Goal: Complete application form: Complete application form

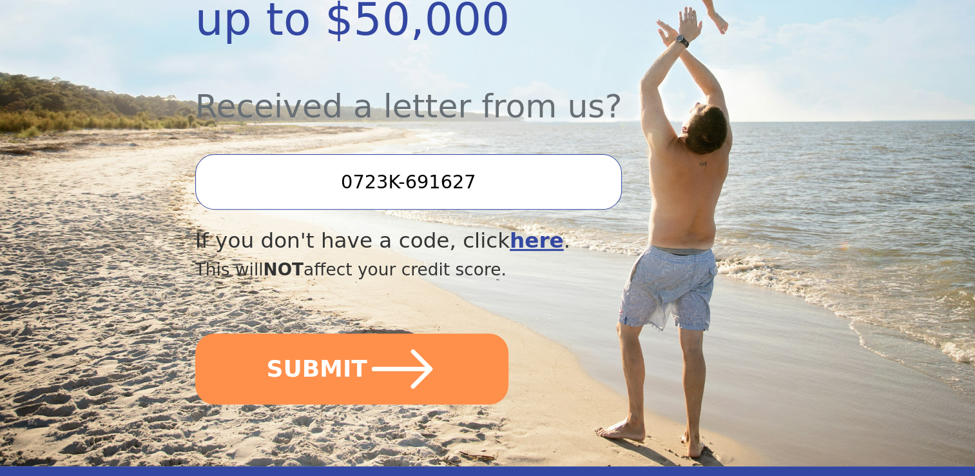
scroll to position [438, 0]
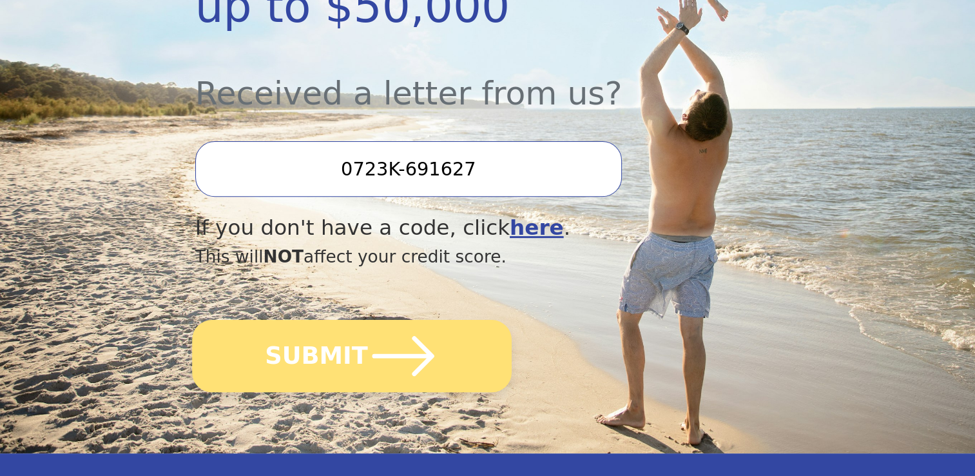
click at [411, 321] on icon "submit" at bounding box center [402, 355] width 71 height 71
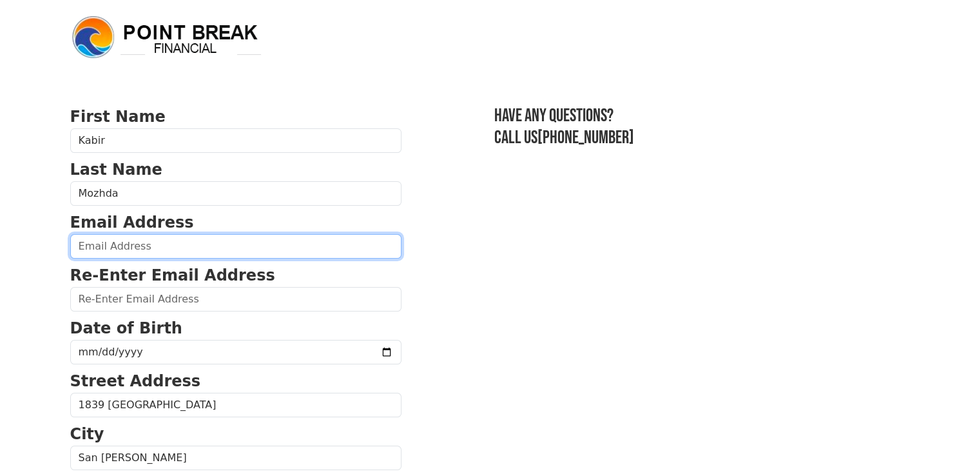
click at [170, 239] on input "email" at bounding box center [235, 246] width 331 height 24
type input "kabir.mozhda@gmail.com"
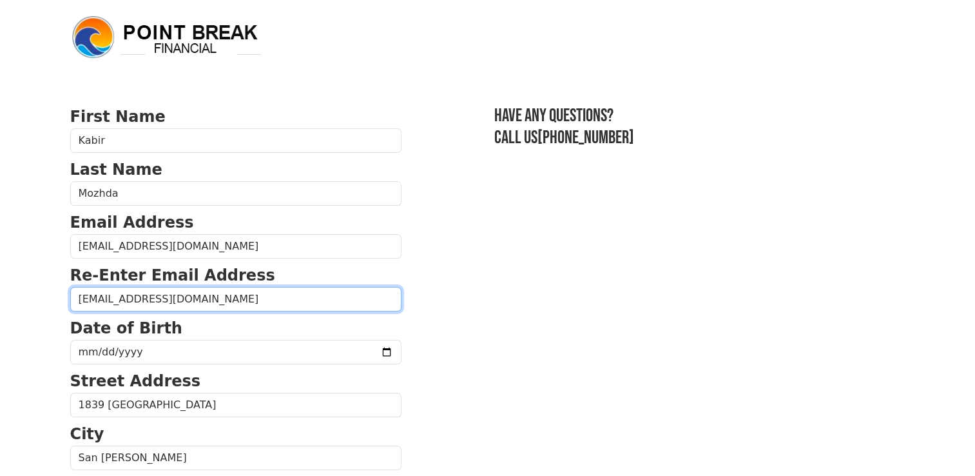
type input "kabir.mozhda@gmail.com"
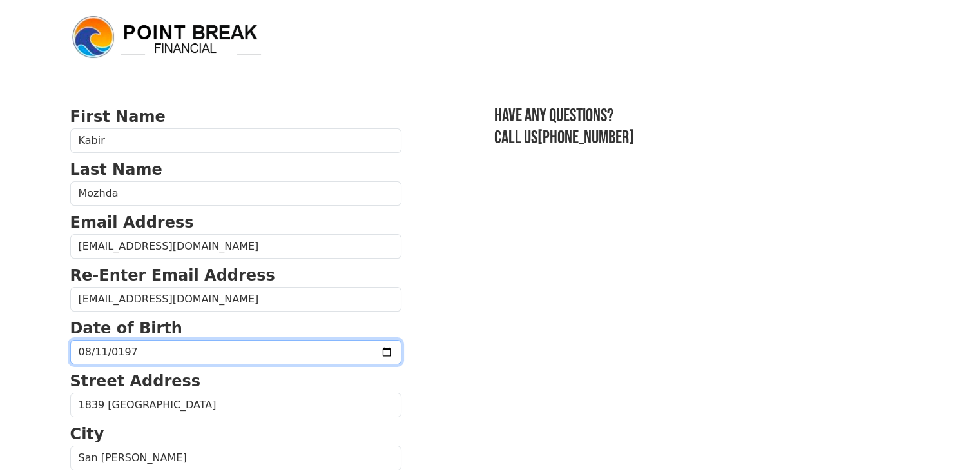
type input "1975-08-11"
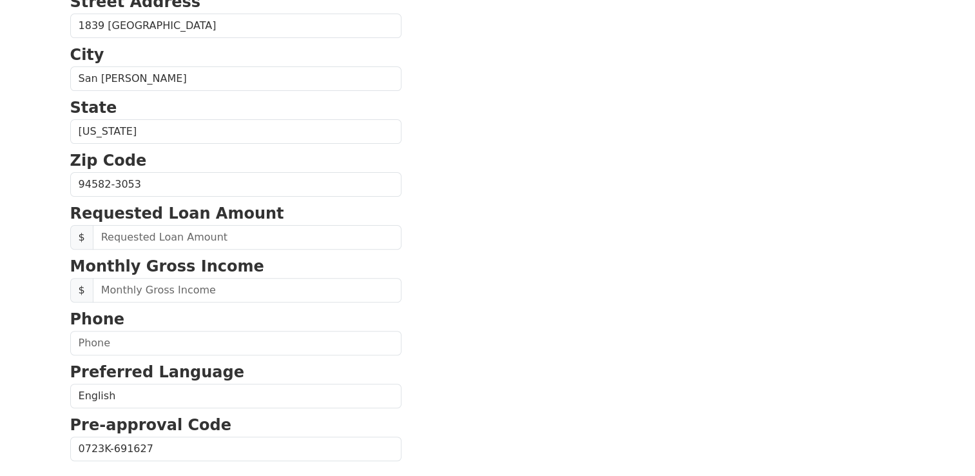
scroll to position [388, 0]
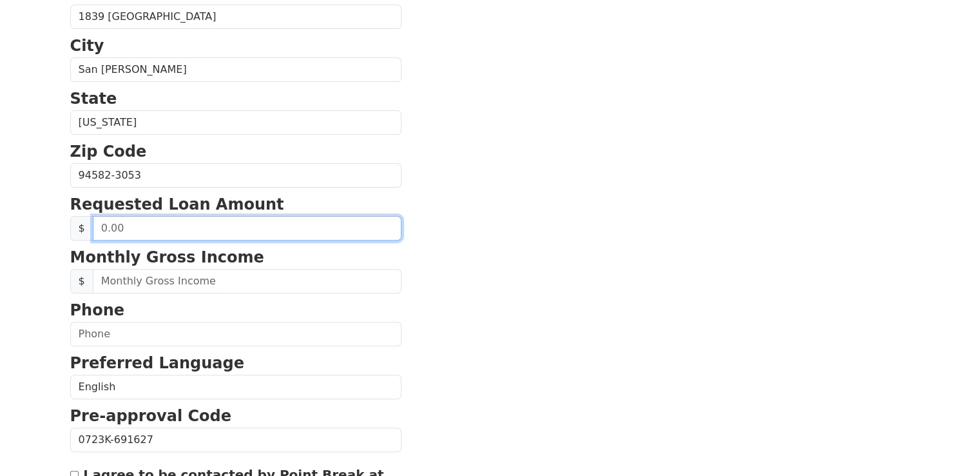
click at [124, 229] on input "text" at bounding box center [247, 228] width 309 height 24
type input "10,000.00"
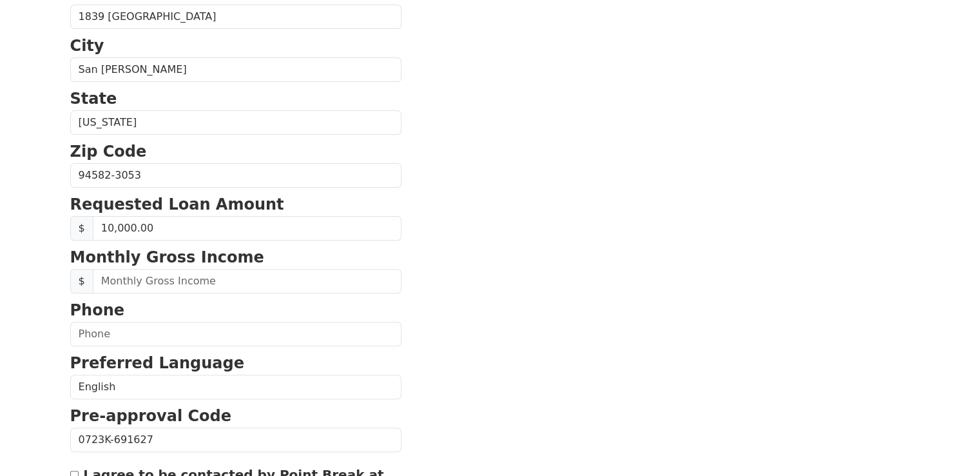
click at [611, 244] on section "First Name Kabir Last Name Mozhda Email Address kabir.mozhda@gmail.com Re-Enter…" at bounding box center [488, 176] width 836 height 919
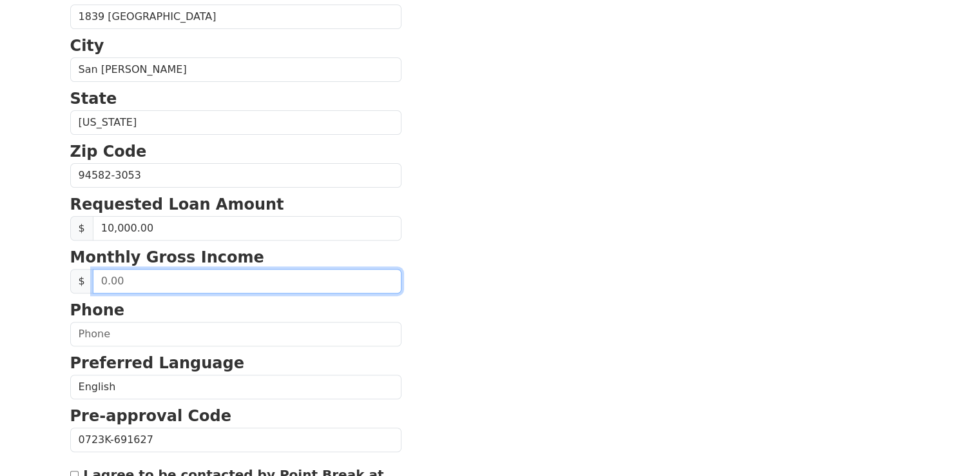
click at [147, 277] on input "text" at bounding box center [247, 281] width 309 height 24
type input "23,500.00"
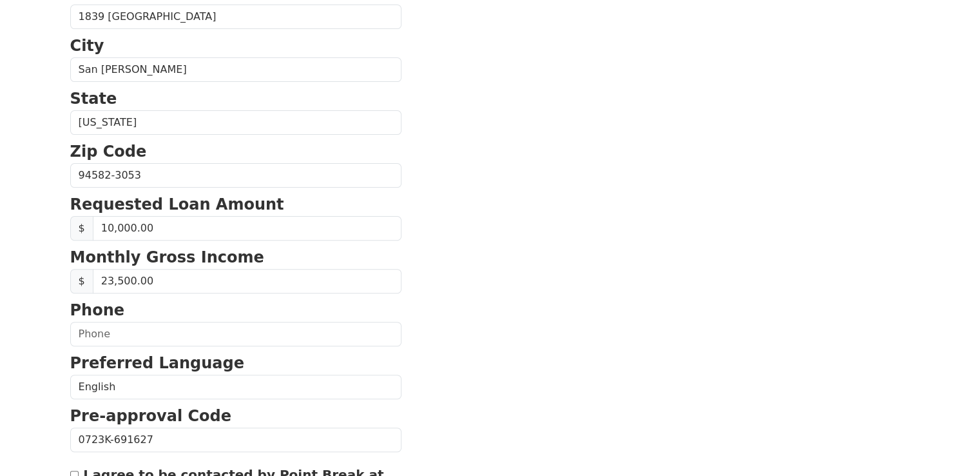
click at [482, 364] on section "First Name Kabir Last Name Mozhda Email Address kabir.mozhda@gmail.com Re-Enter…" at bounding box center [488, 176] width 836 height 919
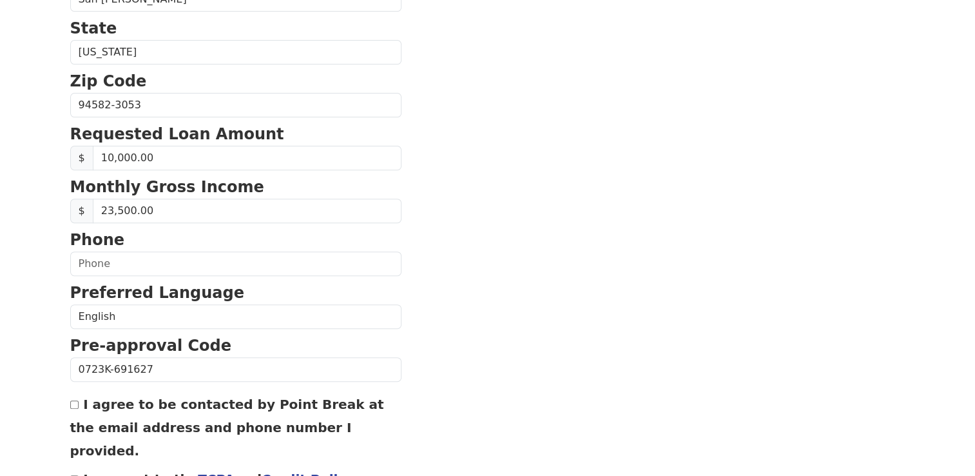
scroll to position [460, 0]
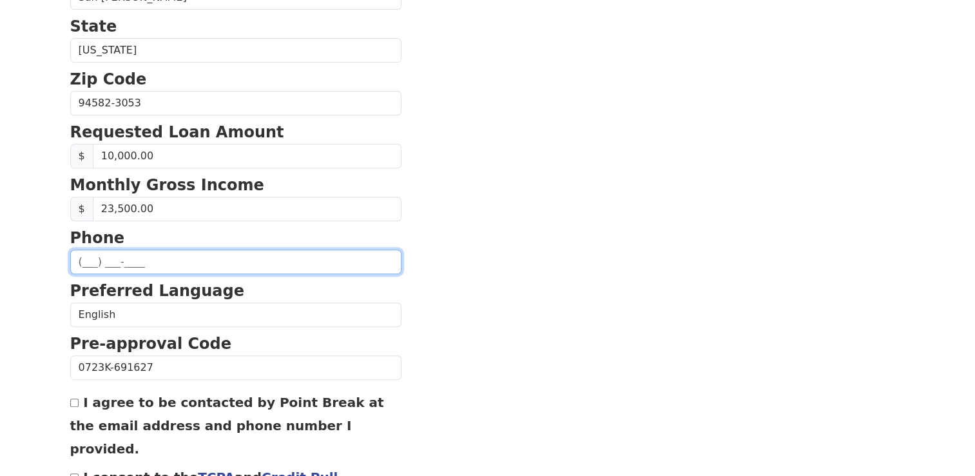
click at [122, 262] on input "text" at bounding box center [235, 261] width 331 height 24
type input "(408) 694-7137"
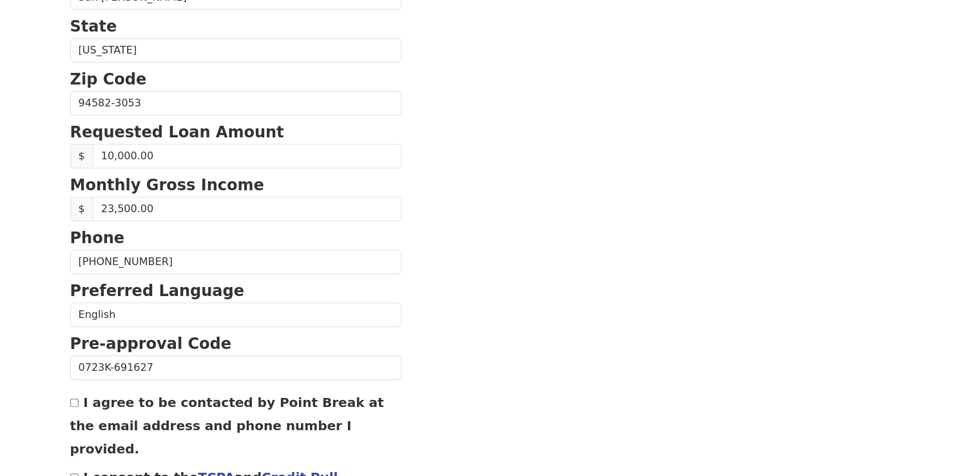
click at [655, 331] on section "First Name Kabir Last Name Mozhda Email Address kabir.mozhda@gmail.com Re-Enter…" at bounding box center [488, 104] width 836 height 919
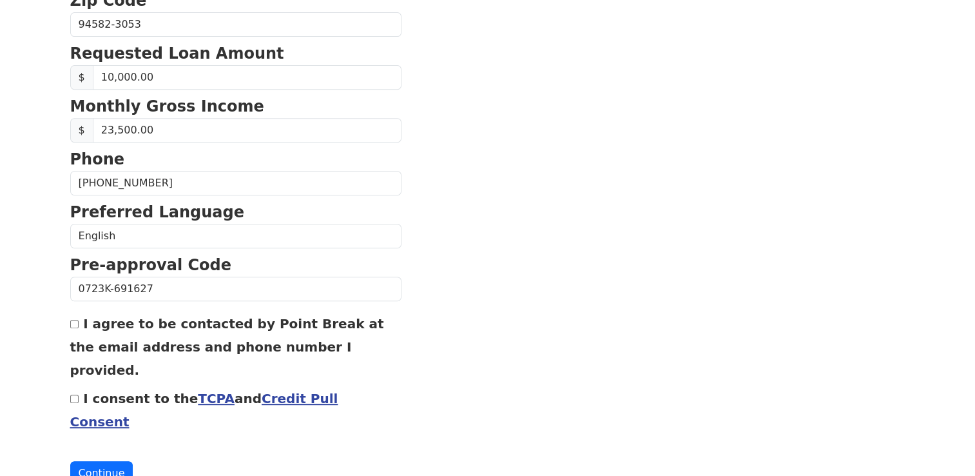
scroll to position [546, 0]
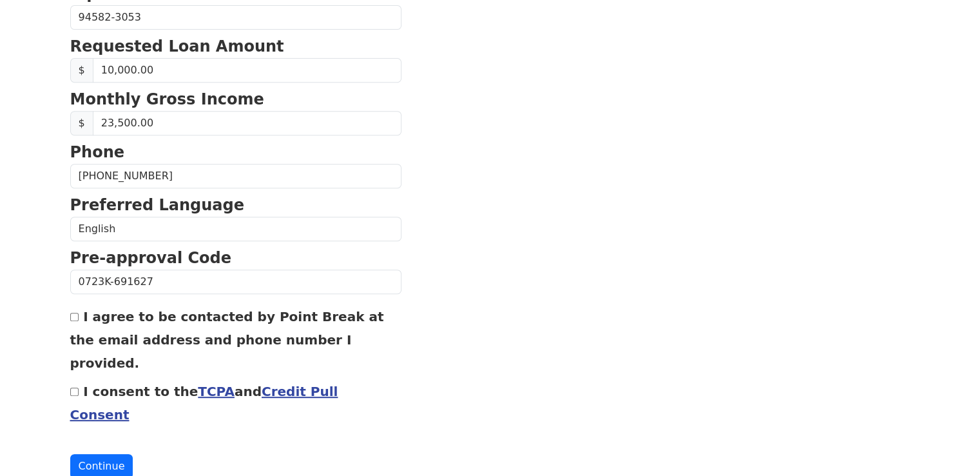
click at [70, 313] on input "I agree to be contacted by Point Break at the email address and phone number I …" at bounding box center [74, 317] width 8 height 8
checkbox input "true"
click at [73, 387] on input "I consent to the TCPA and Credit Pull Consent" at bounding box center [74, 391] width 8 height 8
checkbox input "true"
click at [108, 454] on button "Continue" at bounding box center [101, 466] width 63 height 24
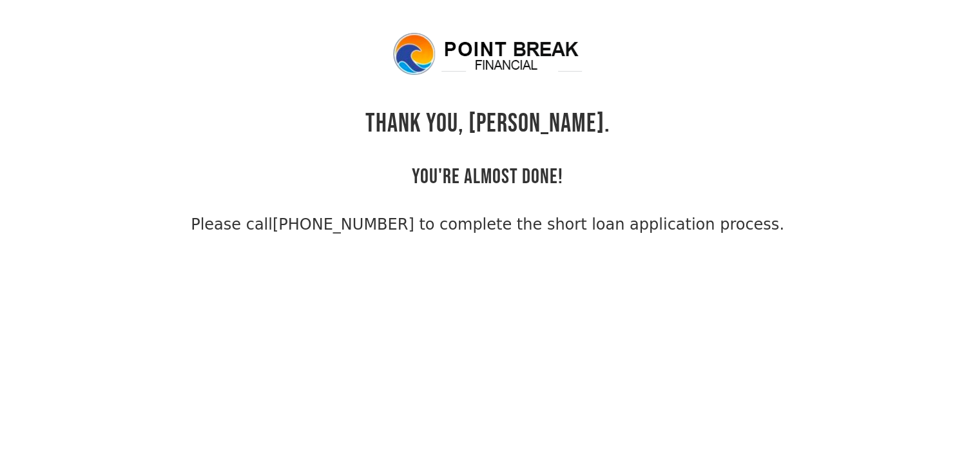
click at [108, 418] on html "THANK YOU, [PERSON_NAME]. YOU'RE ALMOST DONE! Please call [PHONE_NUMBER] to com…" at bounding box center [487, 238] width 975 height 476
click at [108, 418] on body "THANK YOU, [PERSON_NAME]. YOU'RE ALMOST DONE! Please call [PHONE_NUMBER] to com…" at bounding box center [487, 269] width 975 height 476
click at [445, 276] on body "THANK YOU, [PERSON_NAME]. YOU'RE ALMOST DONE! Please call [PHONE_NUMBER] to com…" at bounding box center [487, 269] width 975 height 476
